Goal: Navigation & Orientation: Find specific page/section

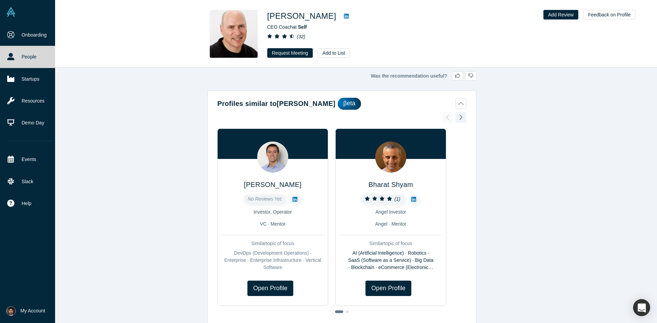
scroll to position [615, 0]
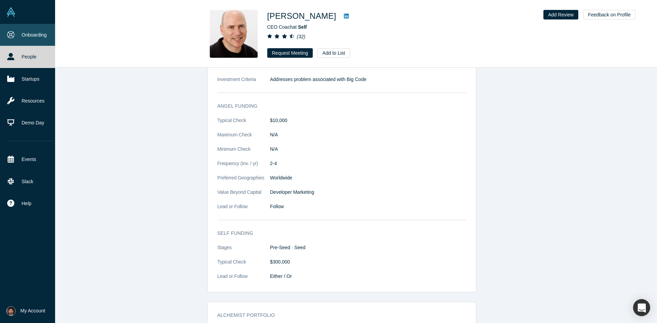
click at [40, 32] on link "Onboarding" at bounding box center [30, 35] width 60 height 22
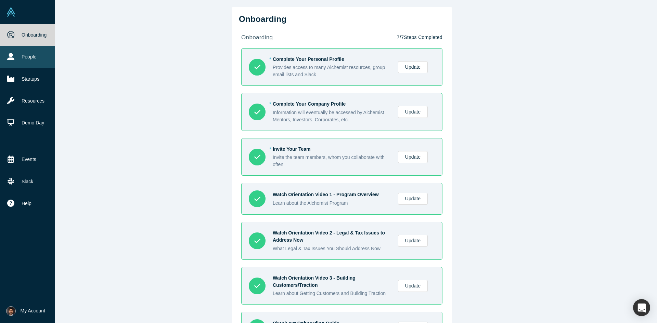
click at [15, 55] on link "People" at bounding box center [30, 57] width 60 height 22
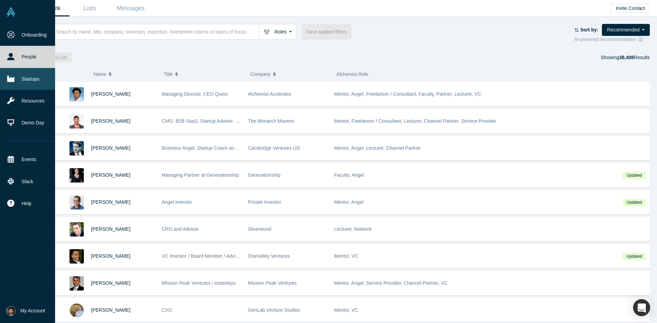
click at [8, 82] on link "Startups" at bounding box center [30, 79] width 60 height 22
